Goal: Transaction & Acquisition: Purchase product/service

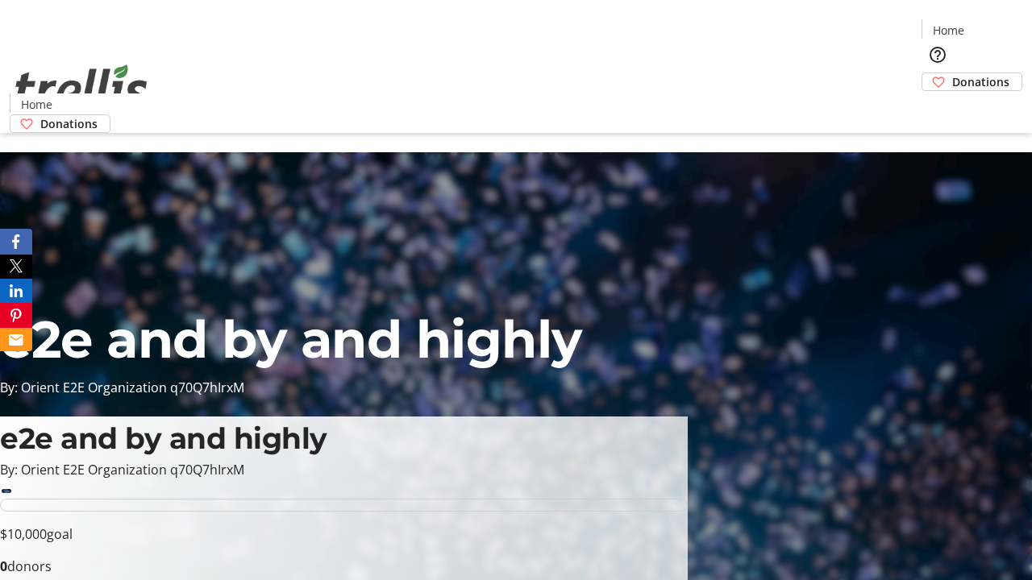
click at [986, 24] on span "Sign Up" at bounding box center [992, 22] width 47 height 19
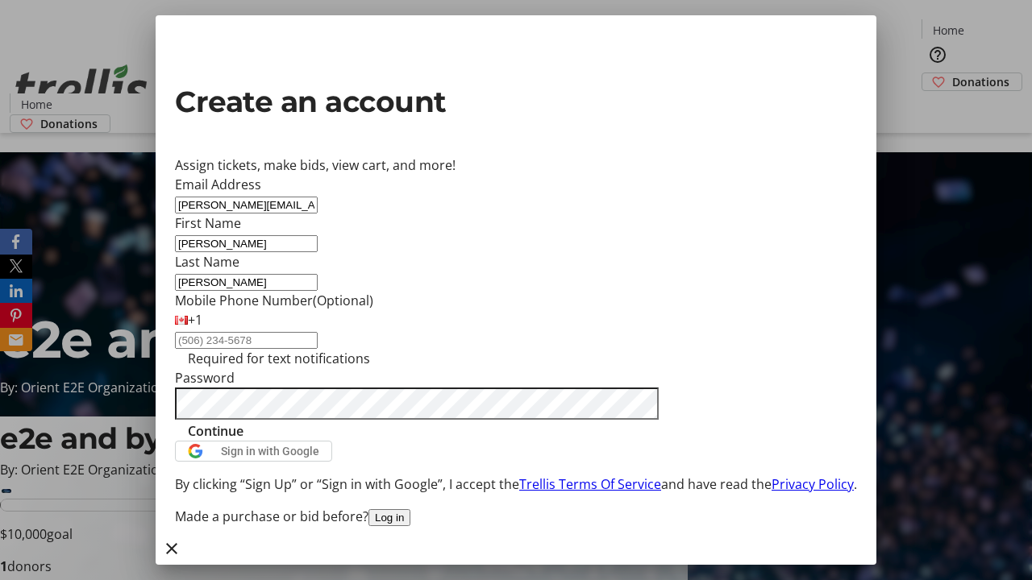
click at [243, 441] on span "Continue" at bounding box center [216, 431] width 56 height 19
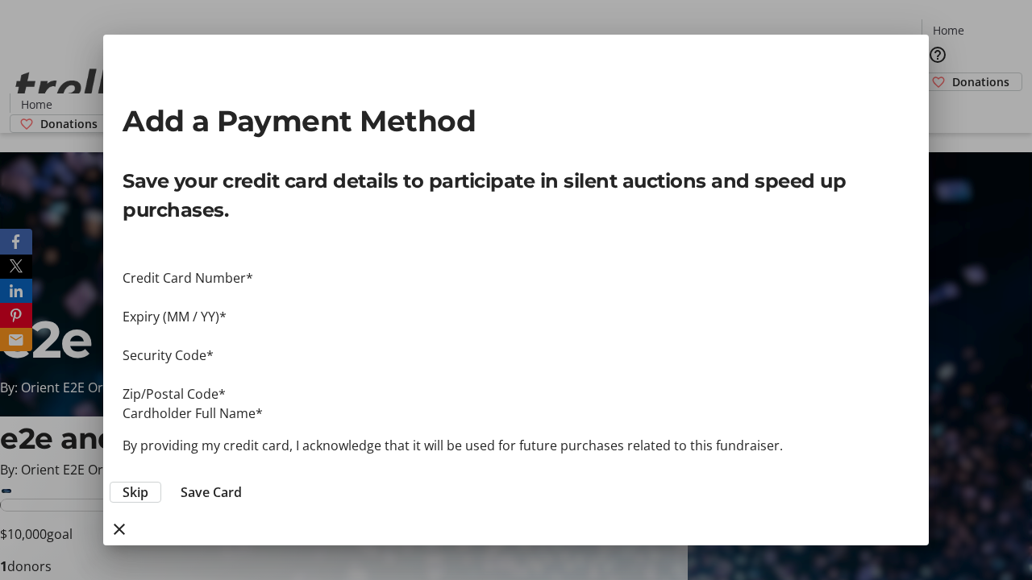
click at [148, 483] on span "Skip" at bounding box center [136, 492] width 26 height 19
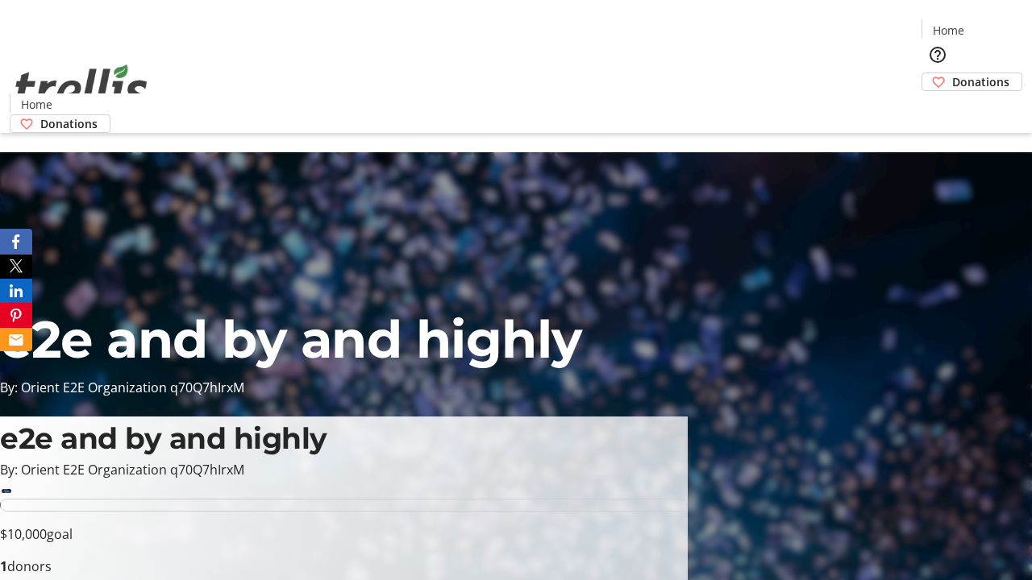
click at [952, 73] on span "Donations" at bounding box center [980, 81] width 57 height 17
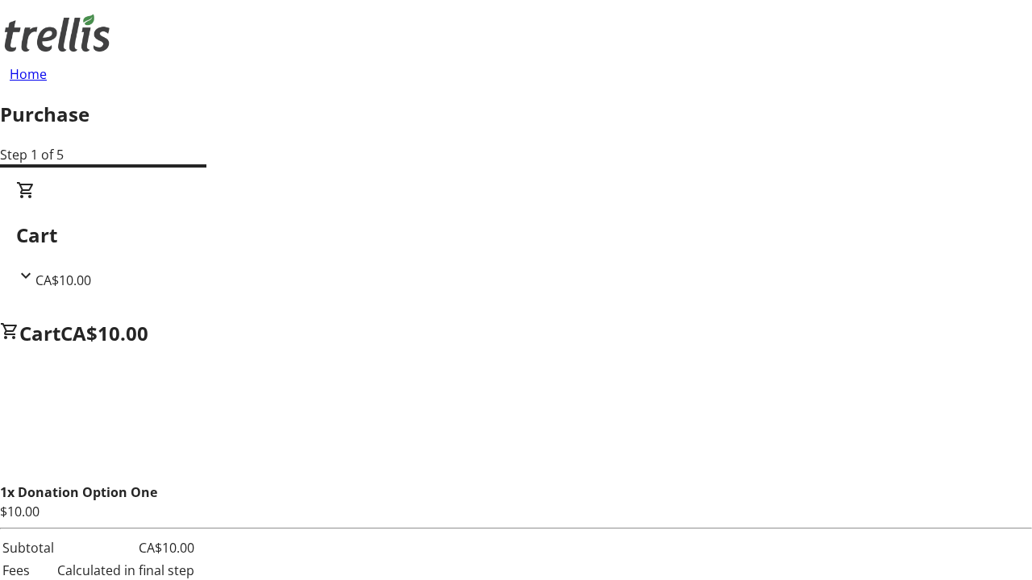
select select "CA"
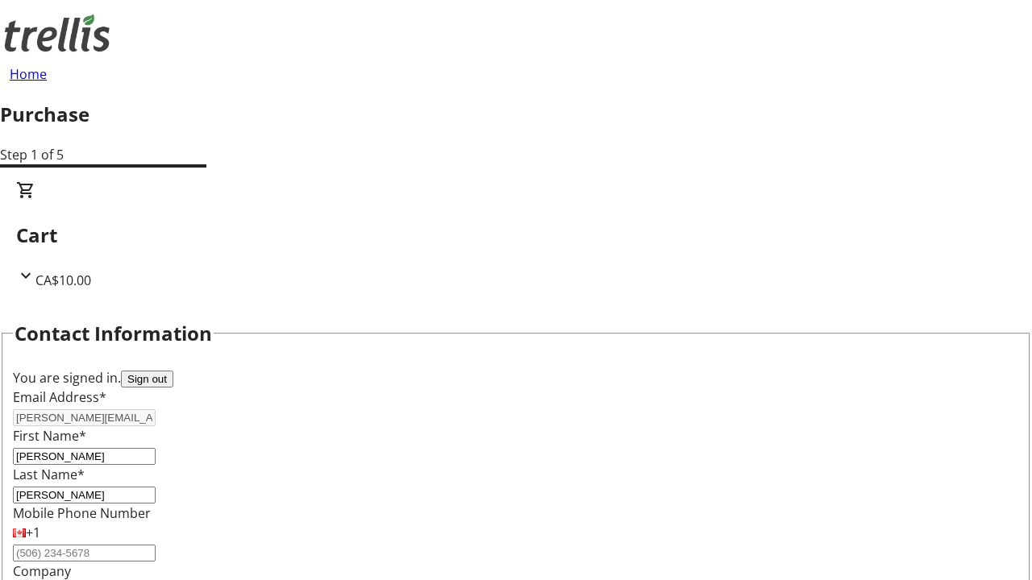
type input "[STREET_ADDRESS][PERSON_NAME]"
type input "Kelowna"
select select "BC"
type input "Kelowna"
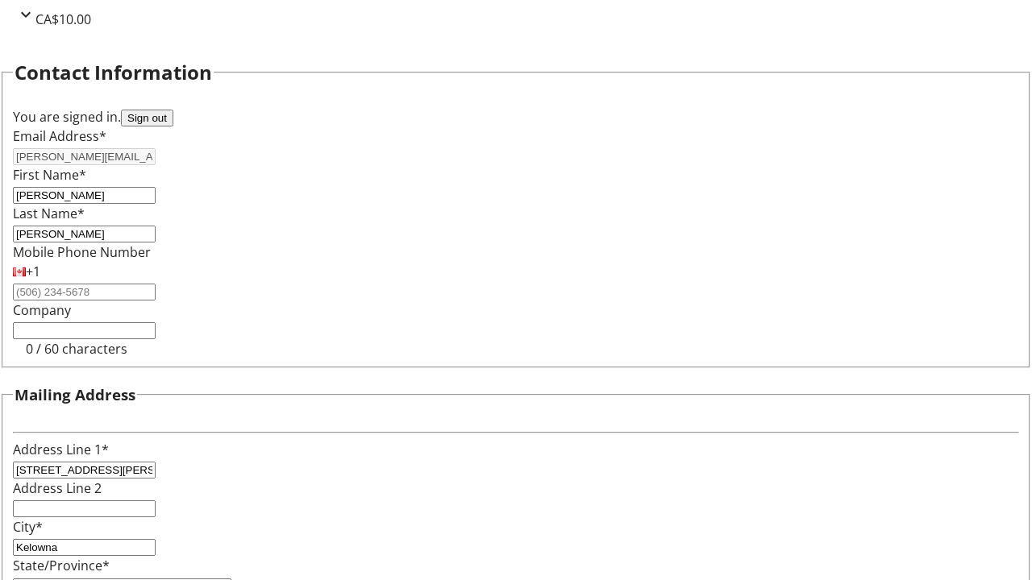
type input "V1Y 0C2"
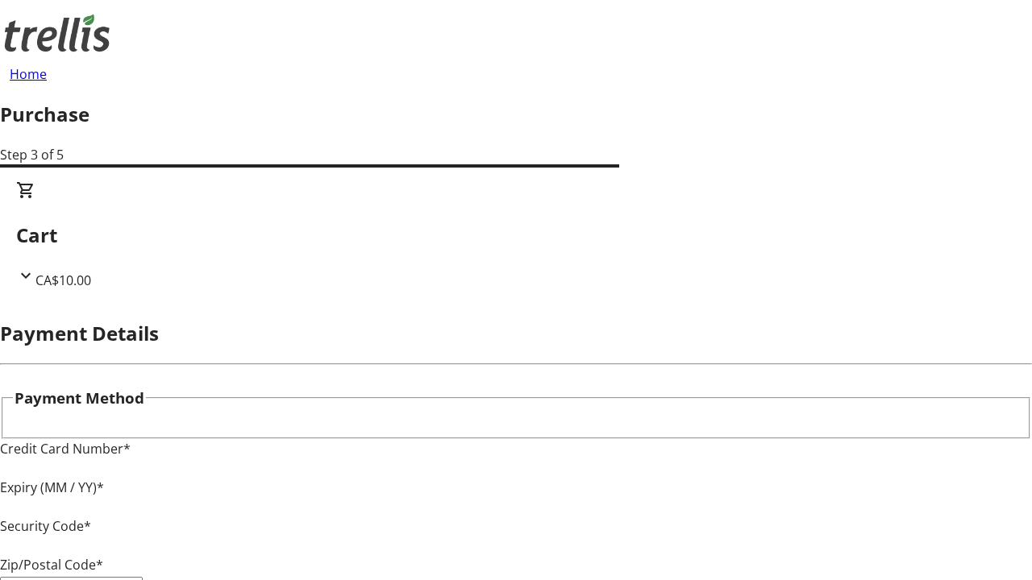
type input "V1Y 0C2"
